Goal: Transaction & Acquisition: Purchase product/service

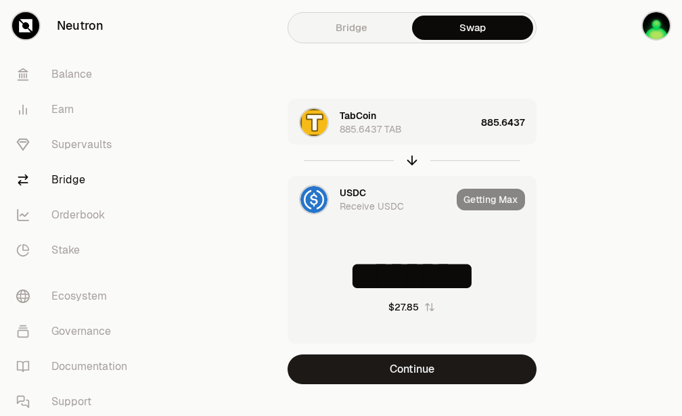
click at [492, 203] on div "Getting Max" at bounding box center [496, 200] width 79 height 46
click at [501, 197] on div "Getting Max" at bounding box center [496, 200] width 79 height 46
click at [326, 197] on img at bounding box center [314, 199] width 27 height 27
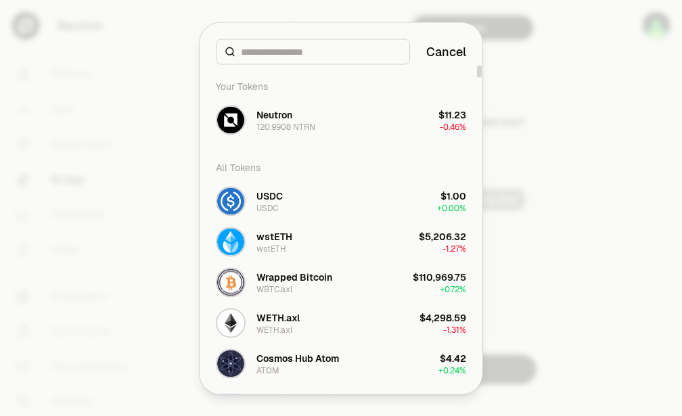
click at [296, 127] on div "120.9908 NTRN" at bounding box center [286, 126] width 59 height 11
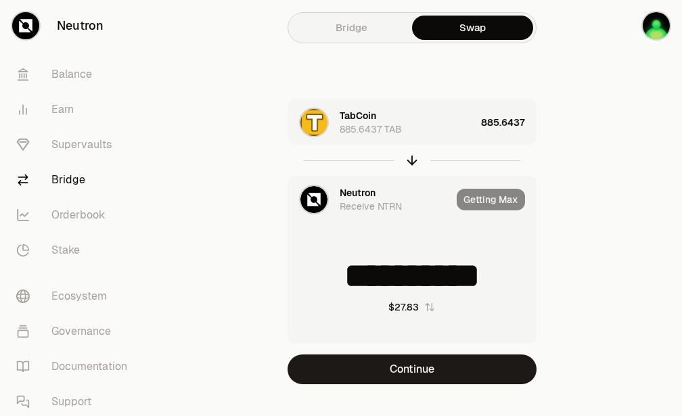
type input "**********"
click at [501, 199] on div "Getting Max" at bounding box center [496, 200] width 79 height 46
click at [506, 198] on div "Getting Max" at bounding box center [496, 200] width 79 height 46
click at [406, 373] on button "Continue" at bounding box center [412, 370] width 249 height 30
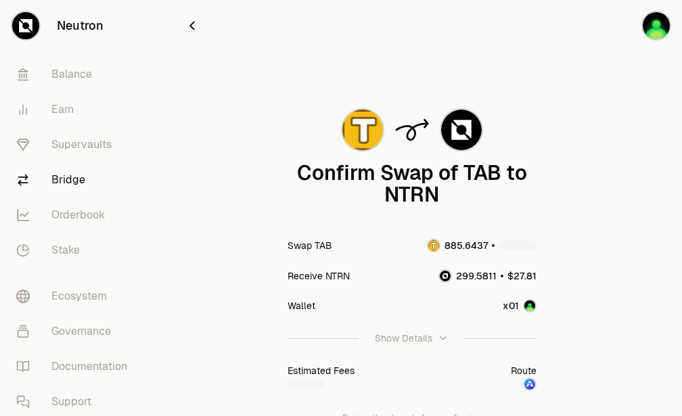
scroll to position [113, 0]
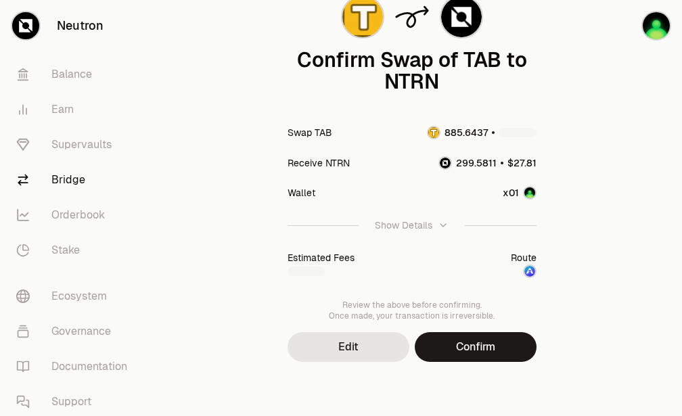
click at [485, 339] on button "Confirm" at bounding box center [476, 347] width 122 height 30
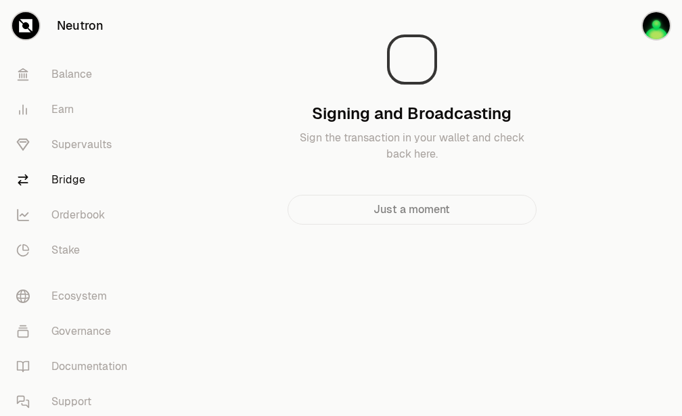
click at [208, 66] on div "Signing and Broadcasting Sign the transaction in your wallet and check back her…" at bounding box center [412, 118] width 455 height 214
